Goal: Task Accomplishment & Management: Use online tool/utility

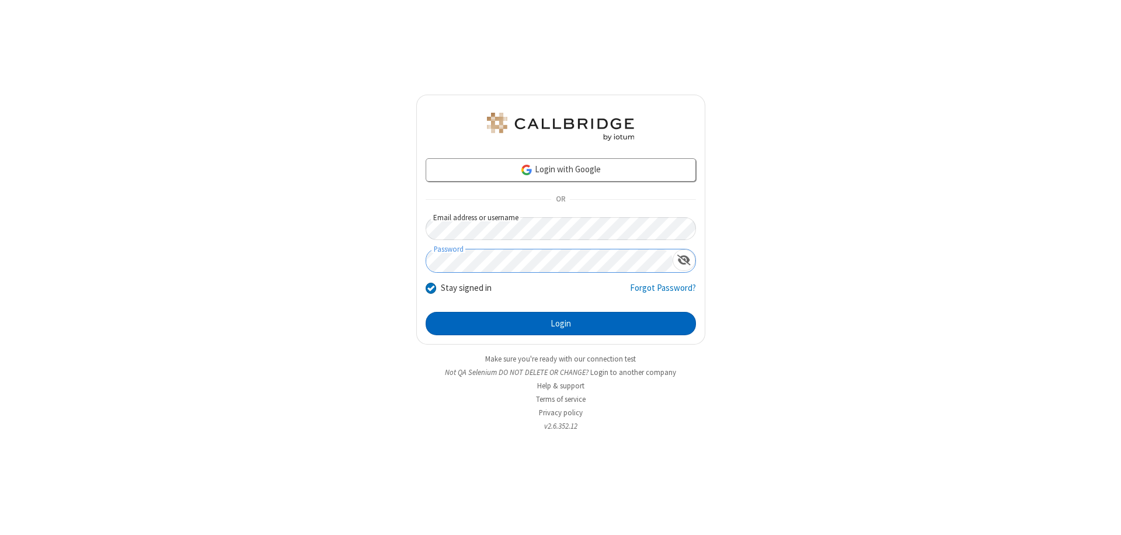
click at [561, 324] on button "Login" at bounding box center [561, 323] width 270 height 23
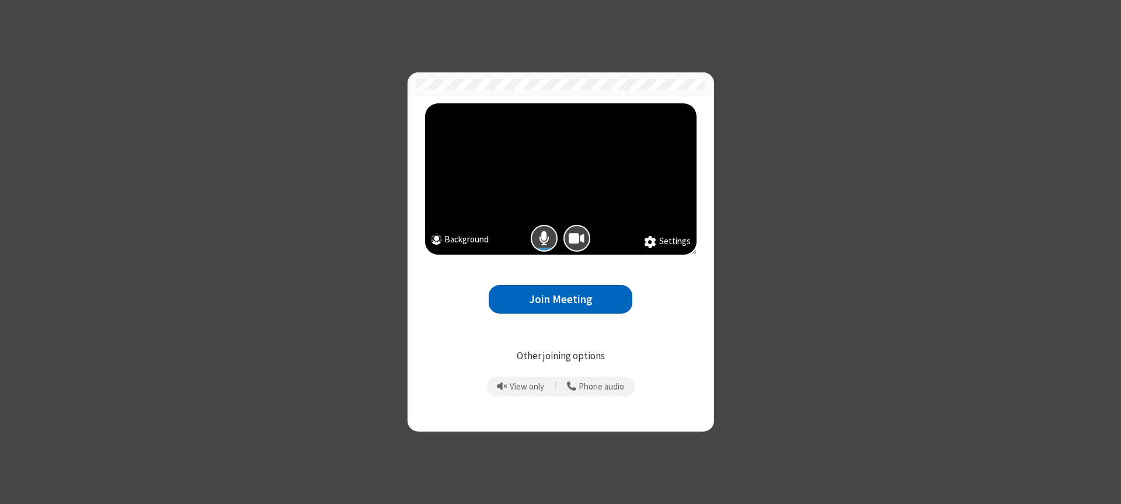
click at [561, 299] on button "Join Meeting" at bounding box center [561, 299] width 144 height 29
